Goal: Task Accomplishment & Management: Manage account settings

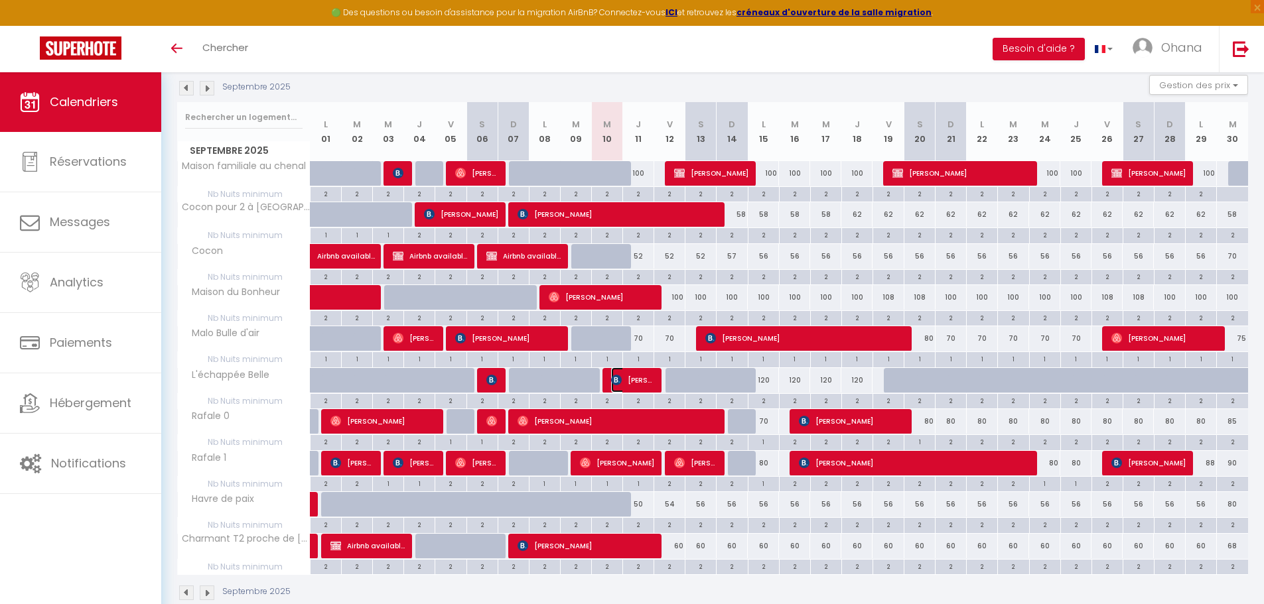
click at [629, 381] on span "[PERSON_NAME]" at bounding box center [632, 379] width 42 height 25
select select "OK"
select select "KO"
select select "0"
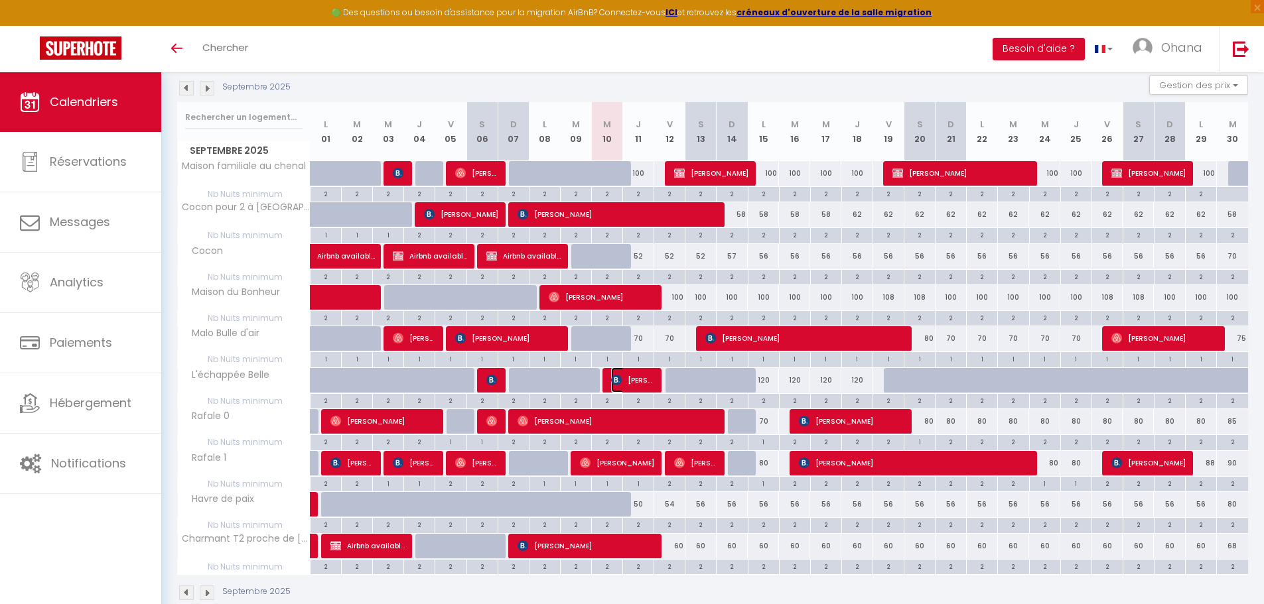
select select "1"
select select
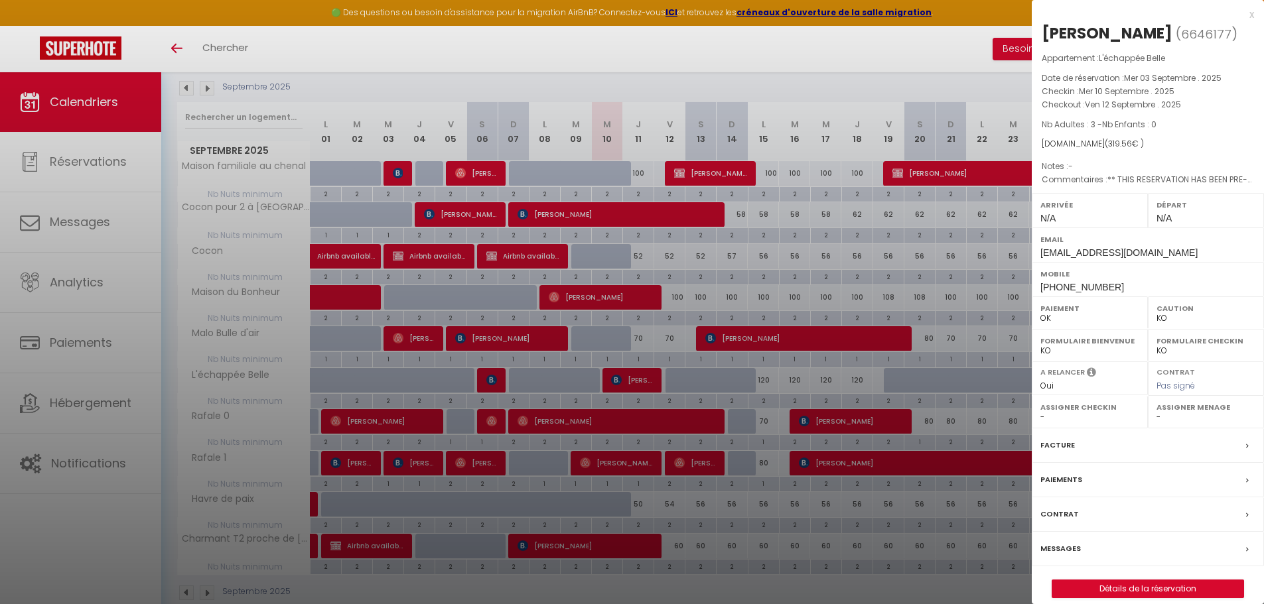
click at [678, 342] on div at bounding box center [632, 302] width 1264 height 604
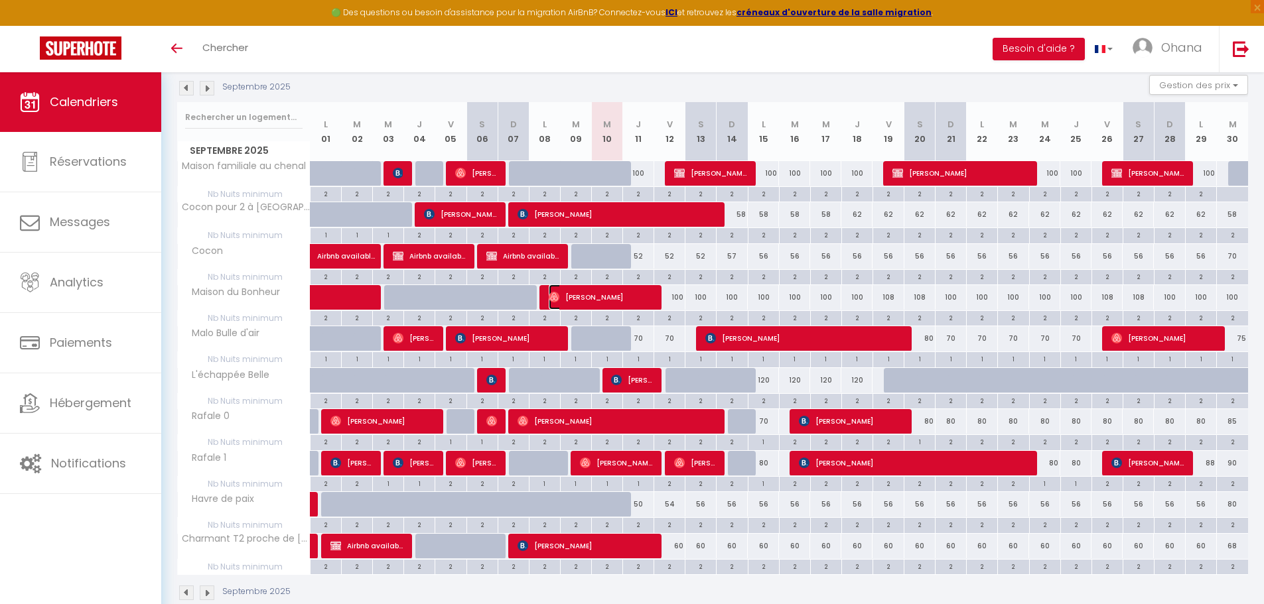
click at [602, 296] on span "[PERSON_NAME]" at bounding box center [601, 297] width 104 height 25
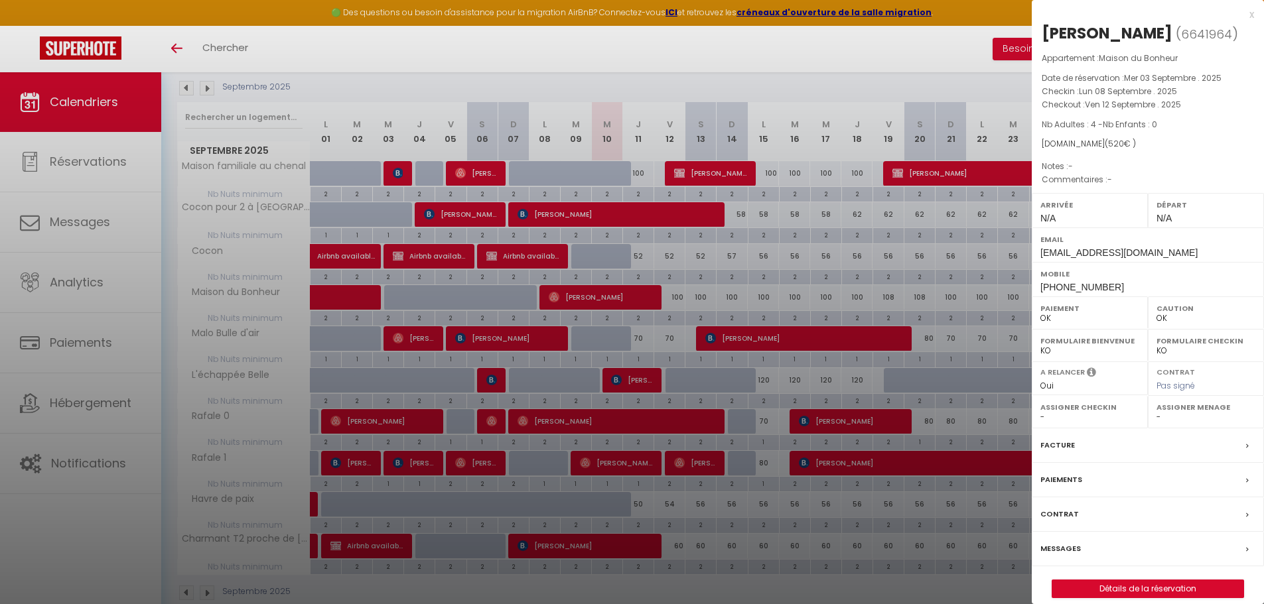
click at [698, 302] on div at bounding box center [632, 302] width 1264 height 604
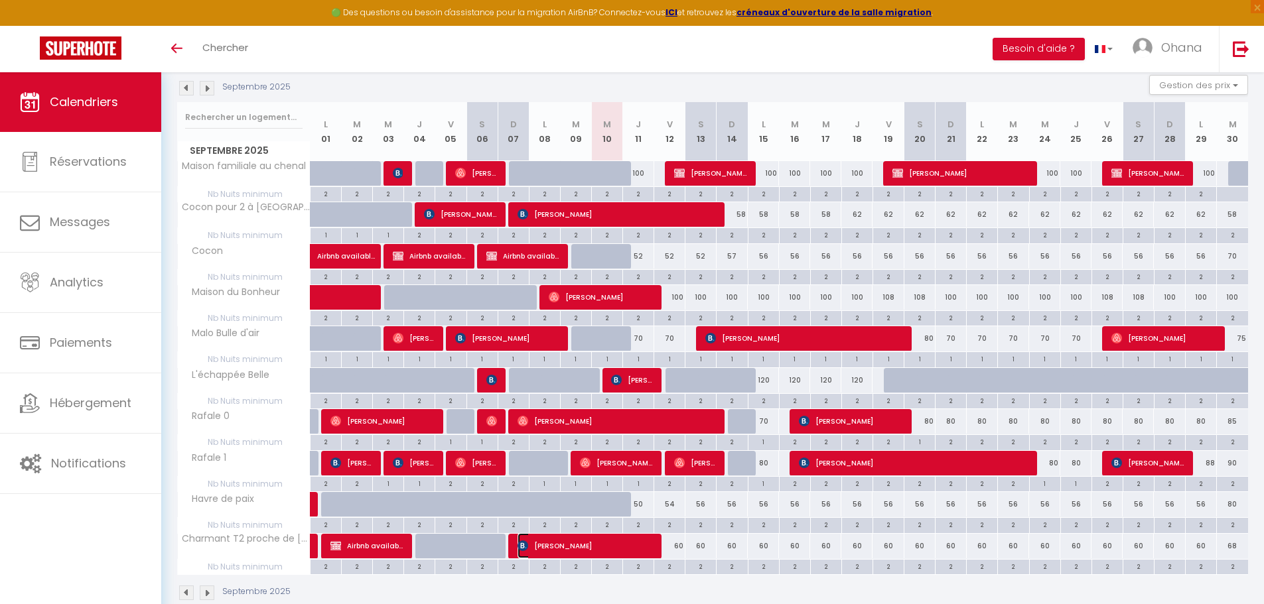
click at [594, 541] on span "[PERSON_NAME]" at bounding box center [584, 545] width 135 height 25
select select "KO"
select select "15413"
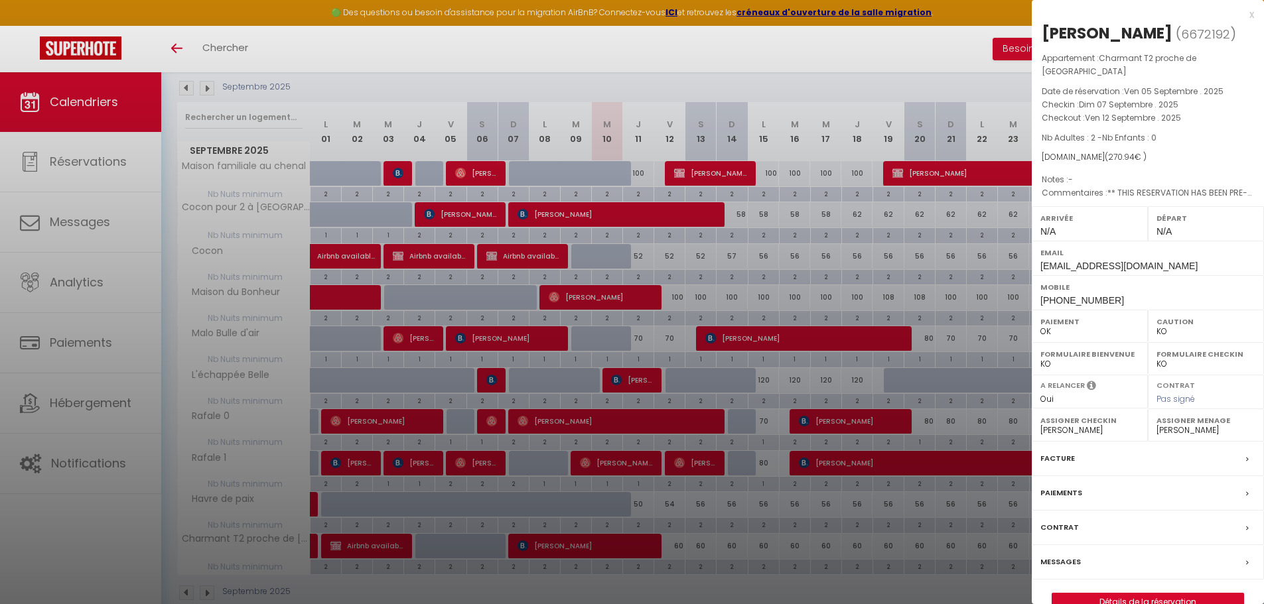
click at [730, 326] on div at bounding box center [632, 302] width 1264 height 604
